Goal: Register for event/course

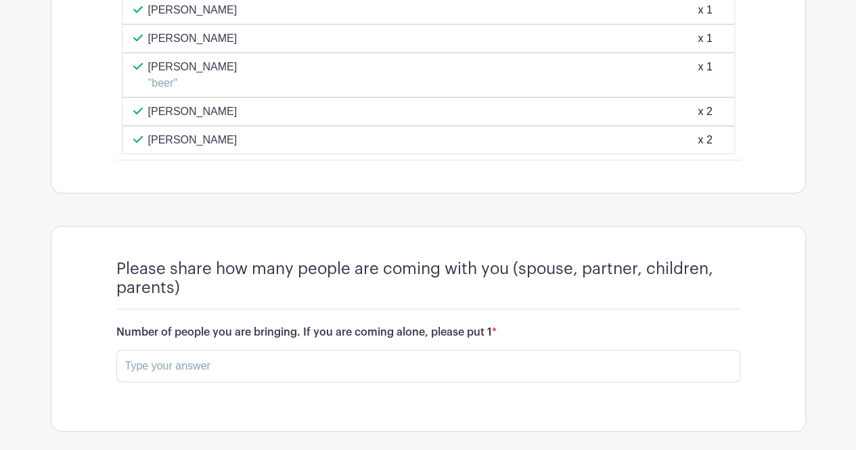
scroll to position [2355, 0]
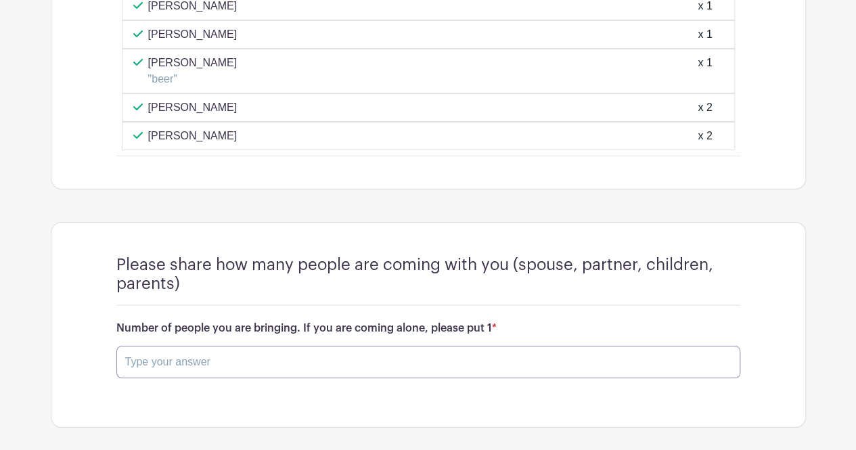
click at [306, 346] on input "text" at bounding box center [428, 362] width 624 height 32
type input "2"
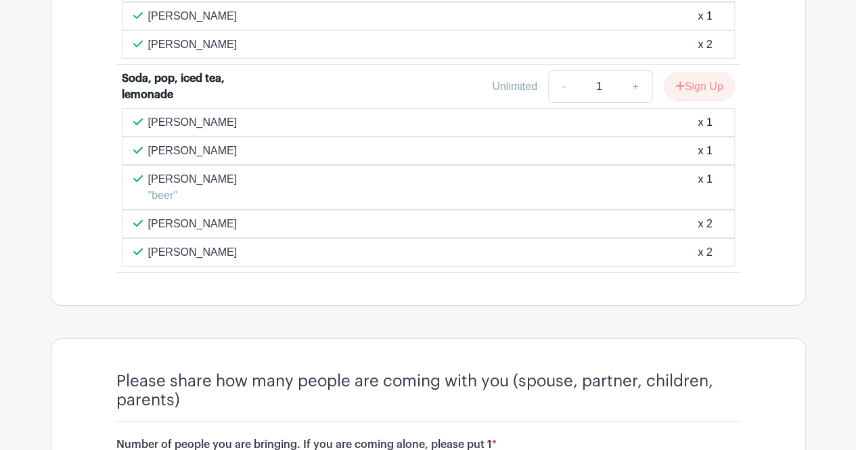
scroll to position [2431, 0]
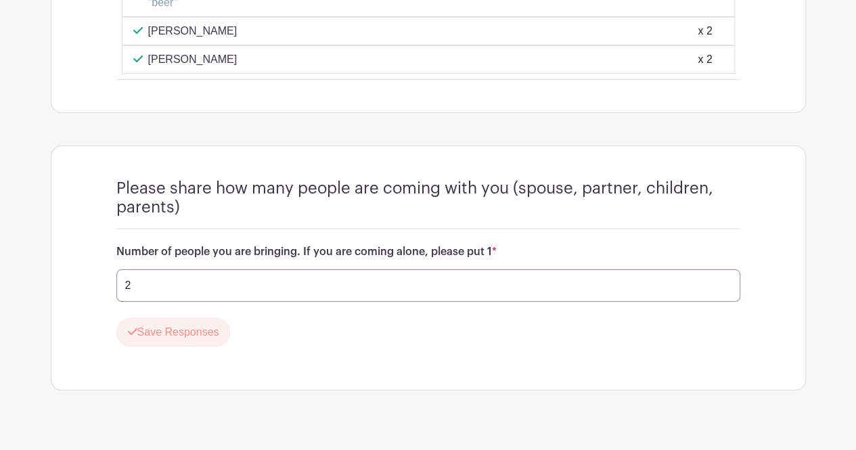
click at [116, 318] on button "Save Responses" at bounding box center [173, 332] width 114 height 28
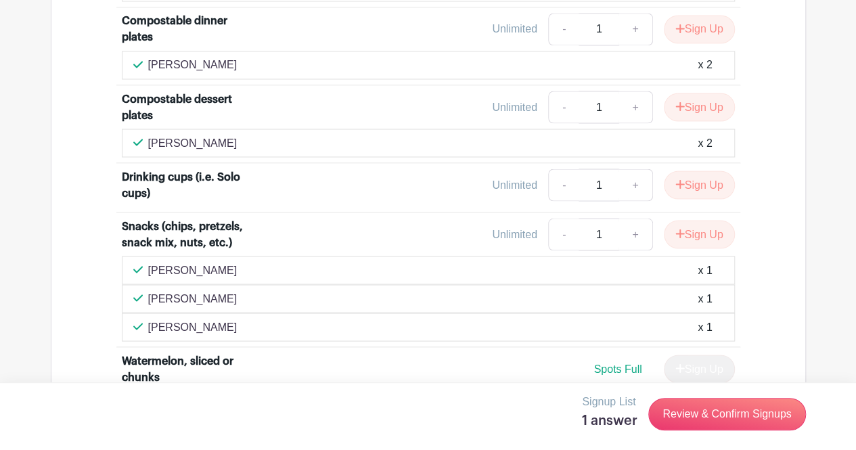
scroll to position [1185, 0]
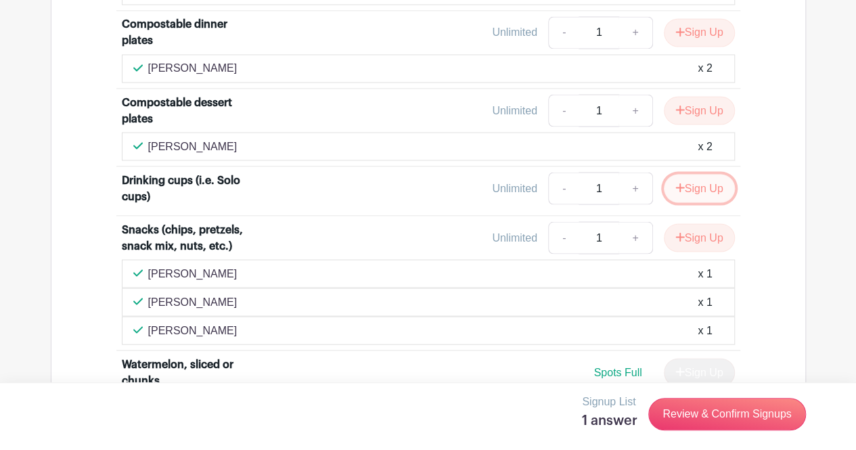
click at [699, 181] on button "Sign Up" at bounding box center [698, 188] width 71 height 28
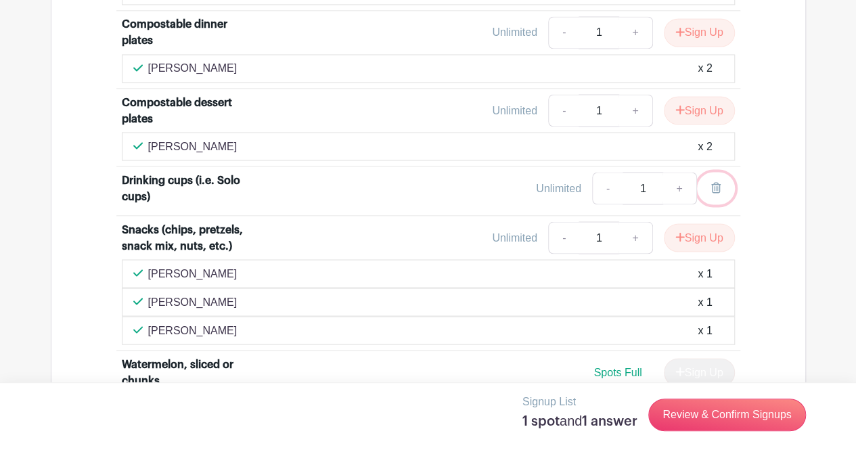
click at [711, 182] on icon at bounding box center [715, 187] width 9 height 11
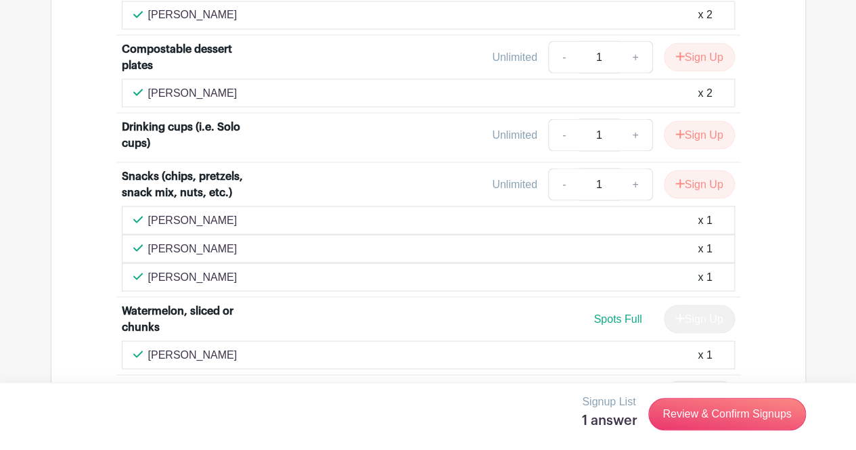
scroll to position [1238, 0]
click at [688, 175] on button "Sign Up" at bounding box center [698, 184] width 71 height 28
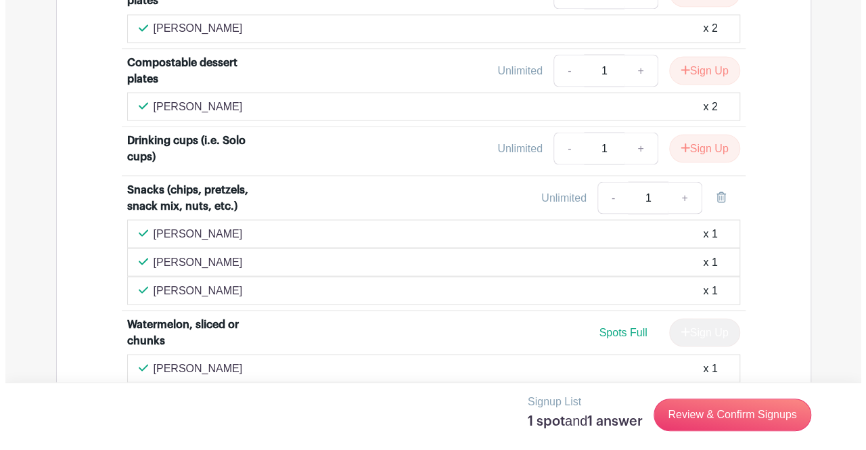
scroll to position [1219, 0]
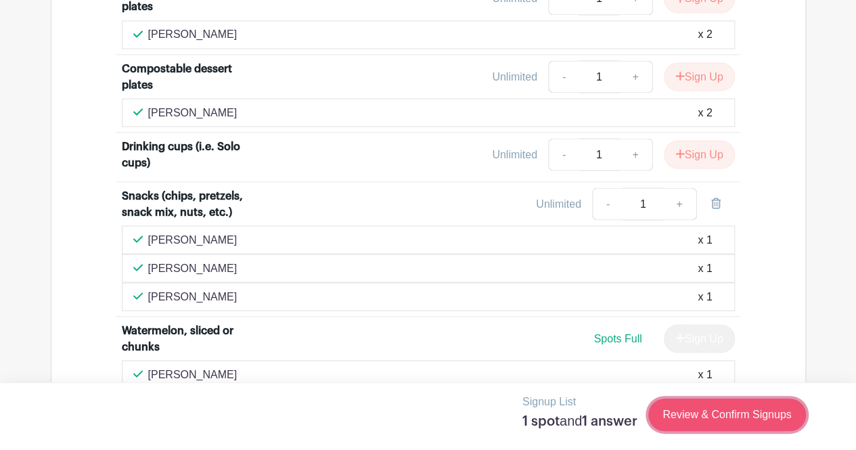
click at [687, 402] on link "Review & Confirm Signups" at bounding box center [726, 414] width 157 height 32
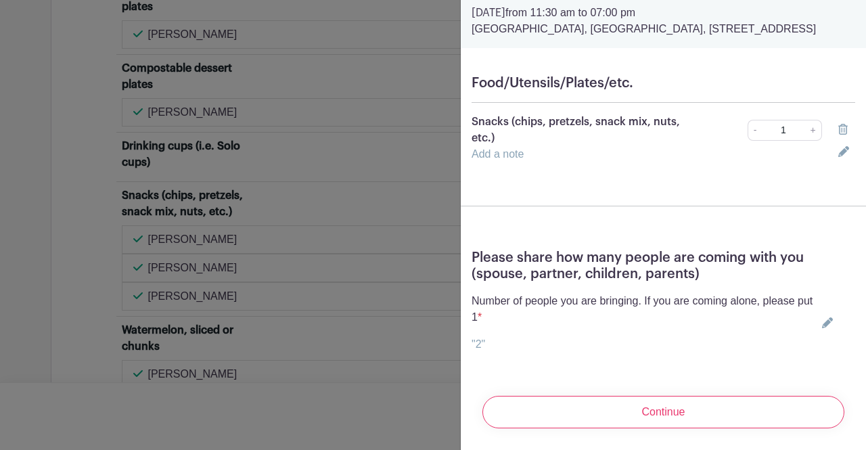
scroll to position [79, 0]
click at [514, 134] on p "Snacks (chips, pretzels, snack mix, nuts, etc.)" at bounding box center [579, 130] width 217 height 32
click at [500, 148] on link "Add a note" at bounding box center [497, 153] width 52 height 11
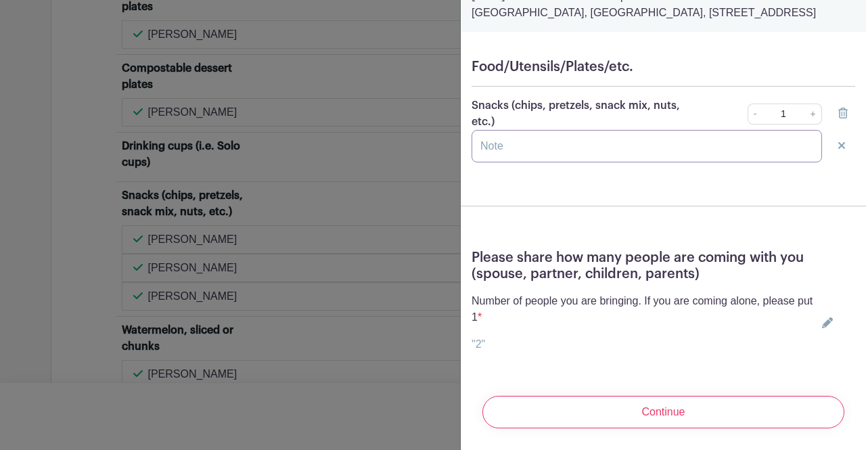
click at [500, 141] on input "text" at bounding box center [646, 146] width 350 height 32
click at [569, 140] on input "pretzels or chips" at bounding box center [646, 146] width 350 height 32
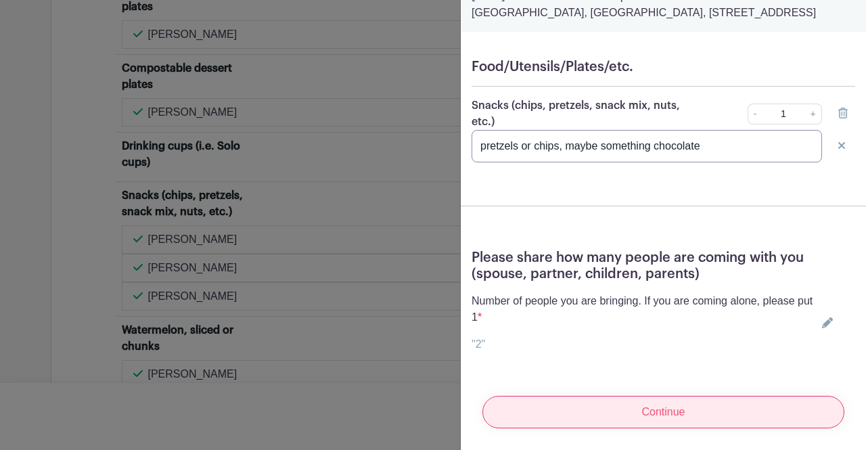
type input "pretzels or chips, maybe something chocolate"
click at [608, 403] on input "Continue" at bounding box center [663, 412] width 362 height 32
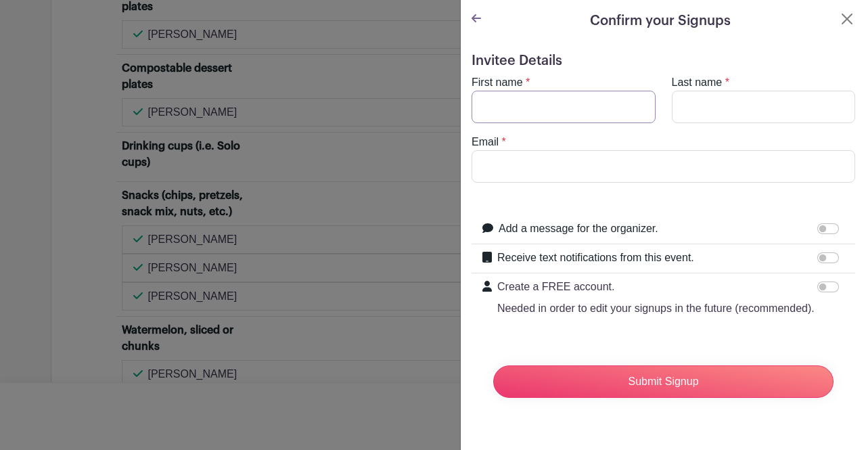
click at [533, 99] on input "First name" at bounding box center [563, 107] width 184 height 32
type input "[PERSON_NAME]"
click at [684, 108] on input "Last name" at bounding box center [764, 107] width 184 height 32
type input "[PERSON_NAME]"
click at [588, 172] on input "Email" at bounding box center [662, 166] width 383 height 32
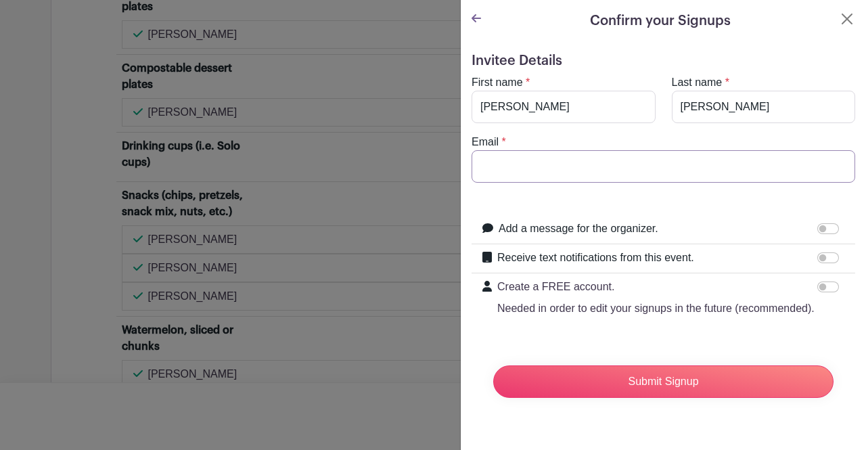
type input "[EMAIL_ADDRESS][DOMAIN_NAME]"
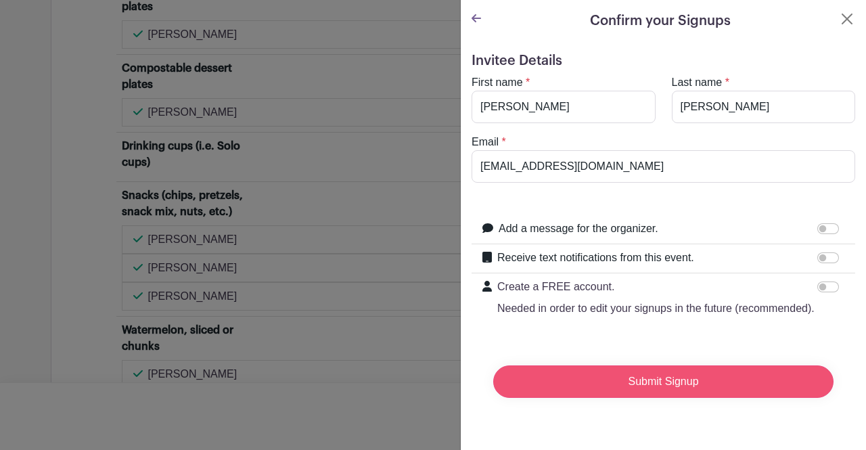
click at [619, 398] on input "Submit Signup" at bounding box center [663, 381] width 340 height 32
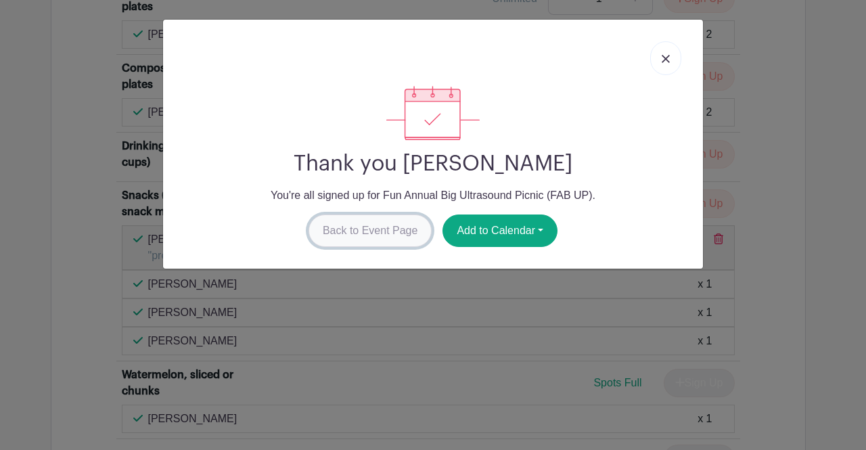
click at [396, 233] on link "Back to Event Page" at bounding box center [370, 230] width 124 height 32
